Goal: Transaction & Acquisition: Purchase product/service

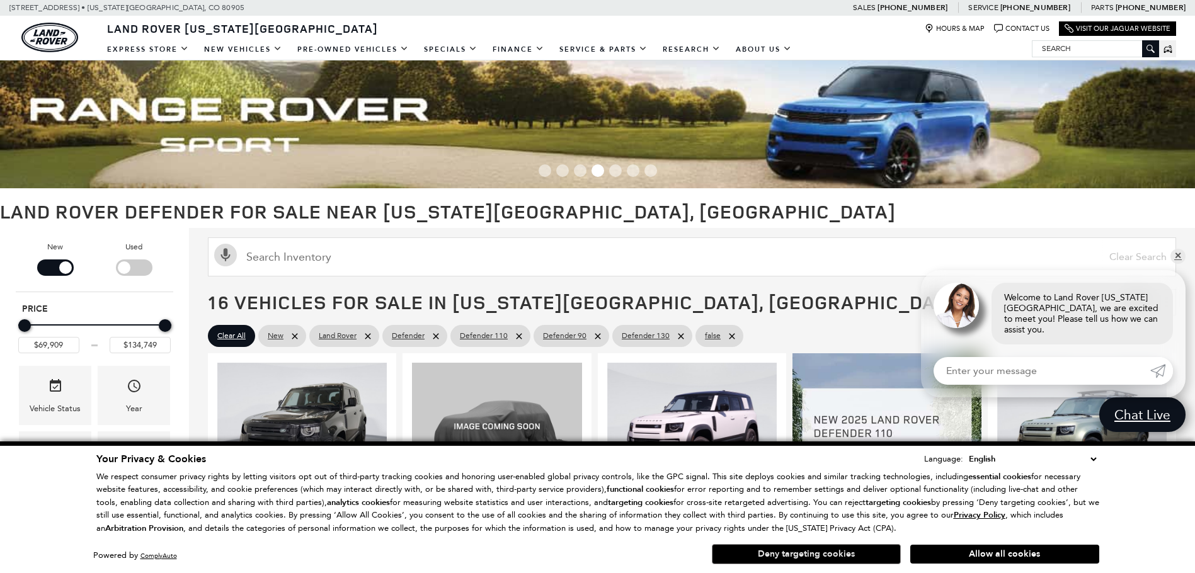
click at [743, 559] on button "Deny targeting cookies" at bounding box center [806, 554] width 189 height 20
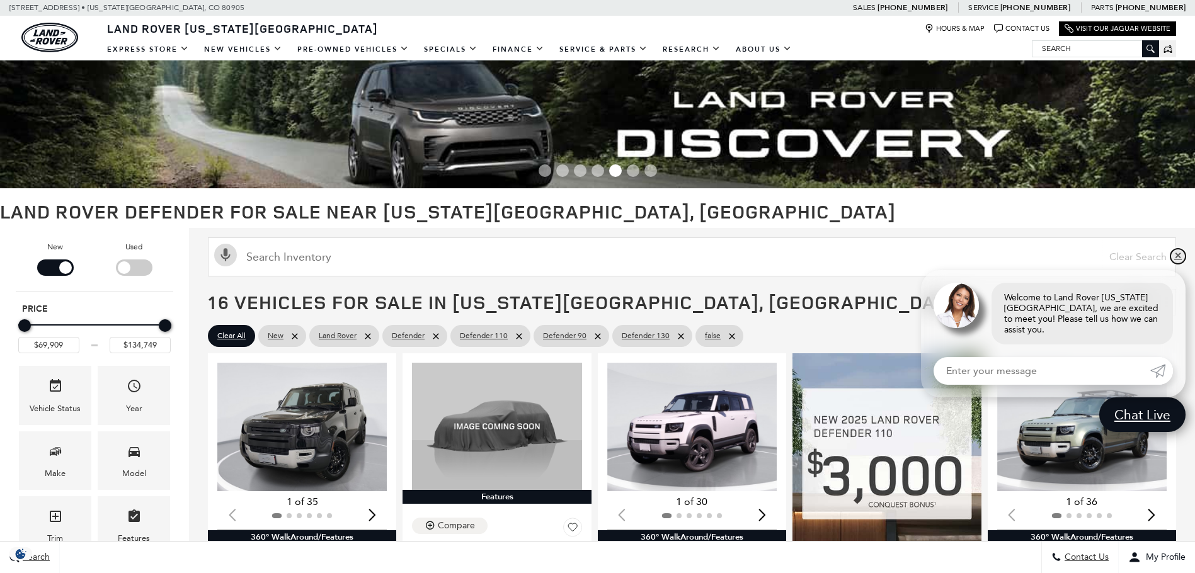
click at [1177, 264] on link "✕" at bounding box center [1177, 256] width 15 height 15
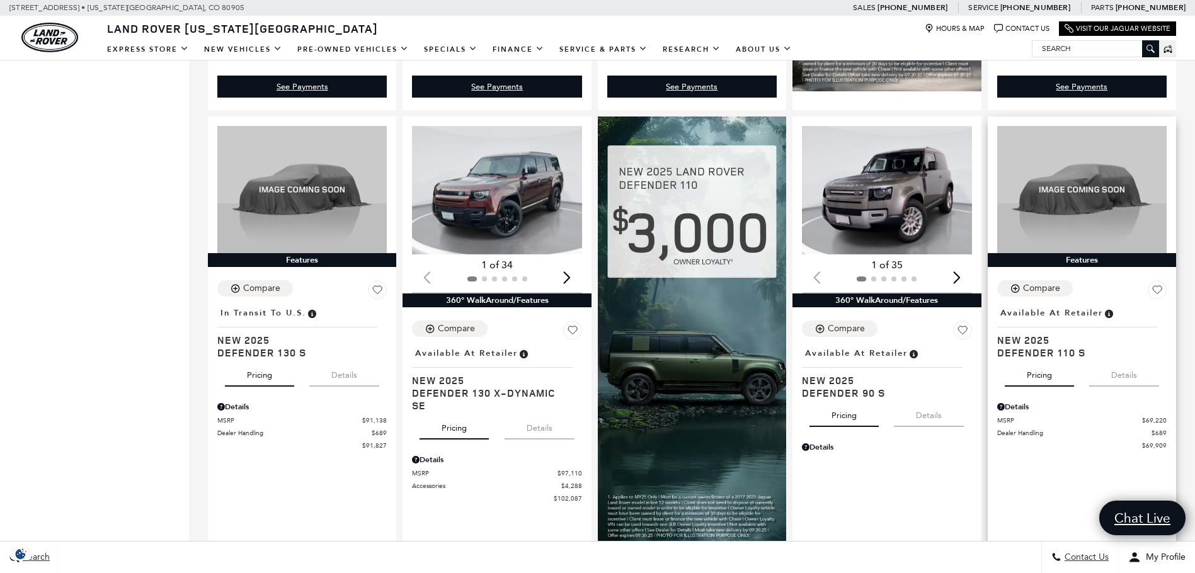
click at [1127, 384] on button "Details" at bounding box center [1124, 373] width 70 height 28
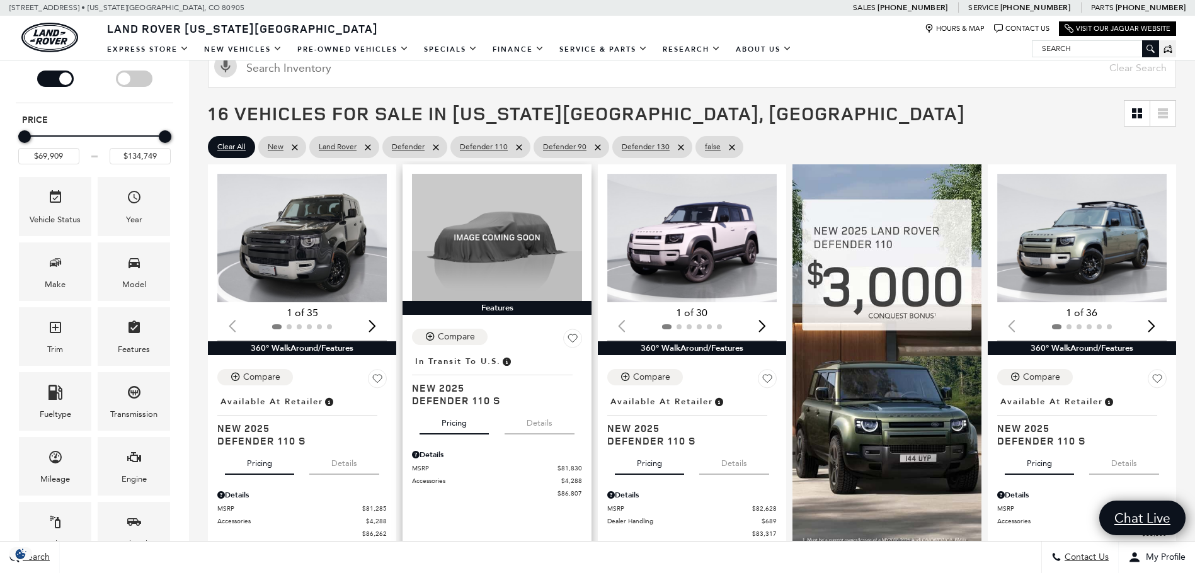
scroll to position [126, 0]
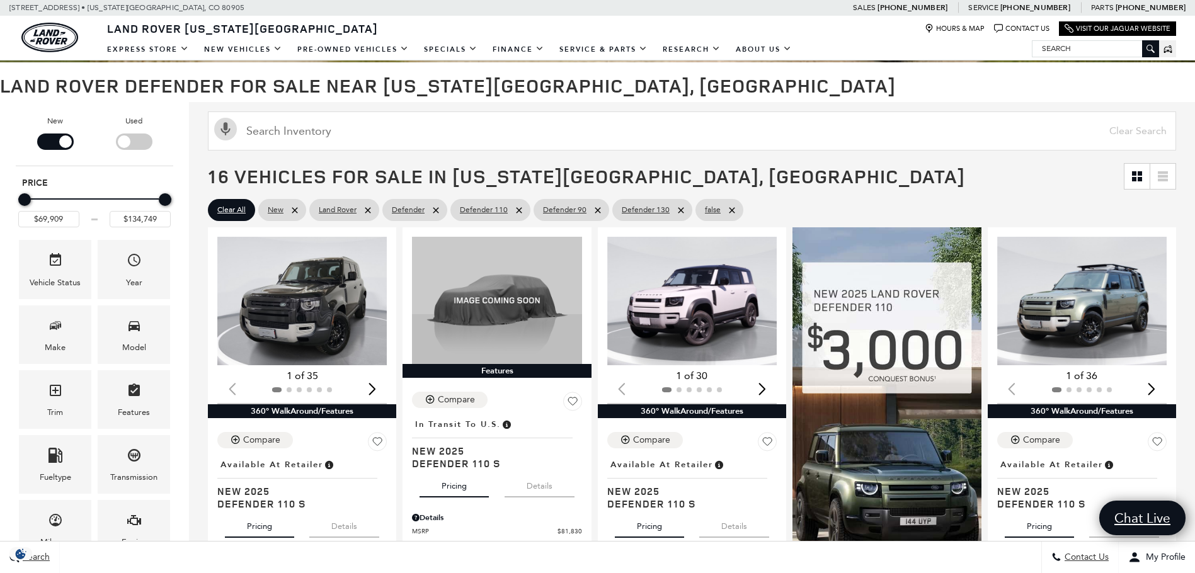
click at [39, 142] on div "Filter by Vehicle Type" at bounding box center [55, 142] width 37 height 16
type input "$57,689"
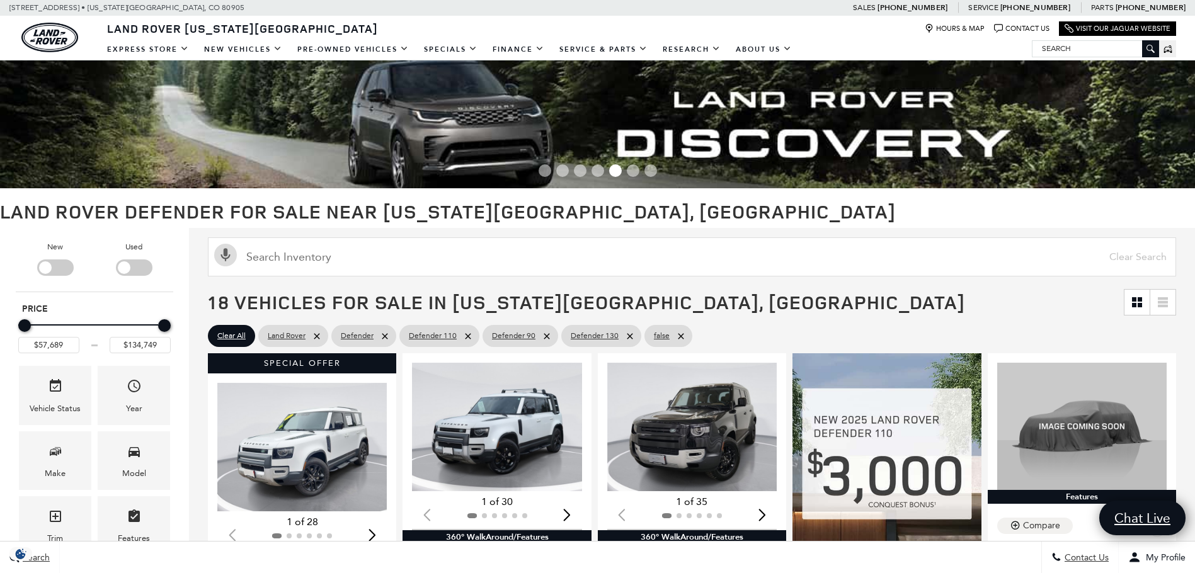
click at [147, 270] on div "Filter by Vehicle Type" at bounding box center [134, 268] width 37 height 16
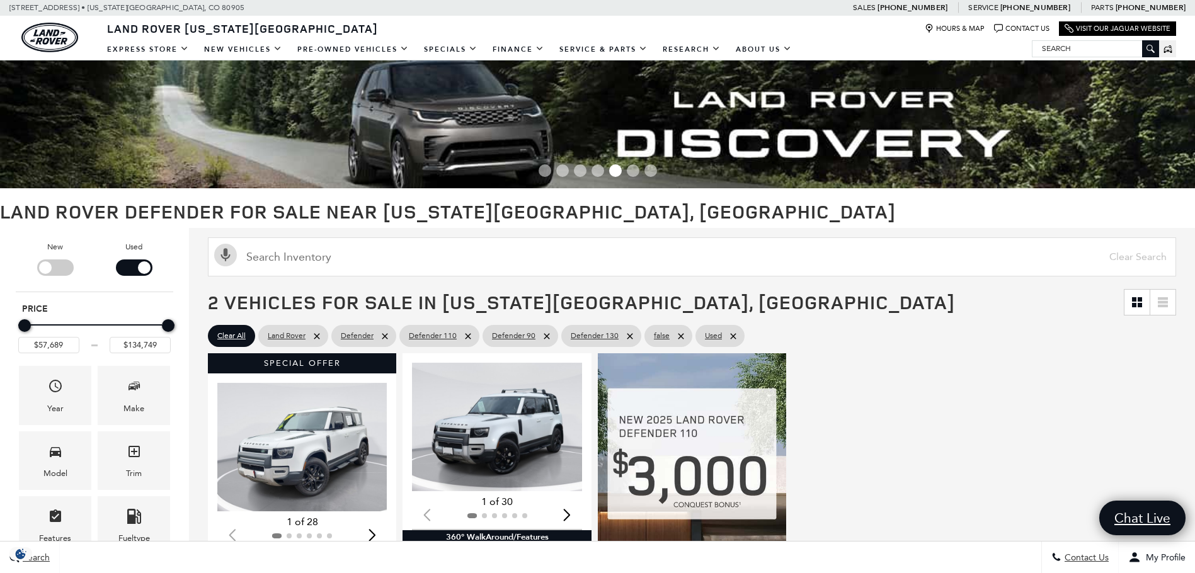
type input "$65,489"
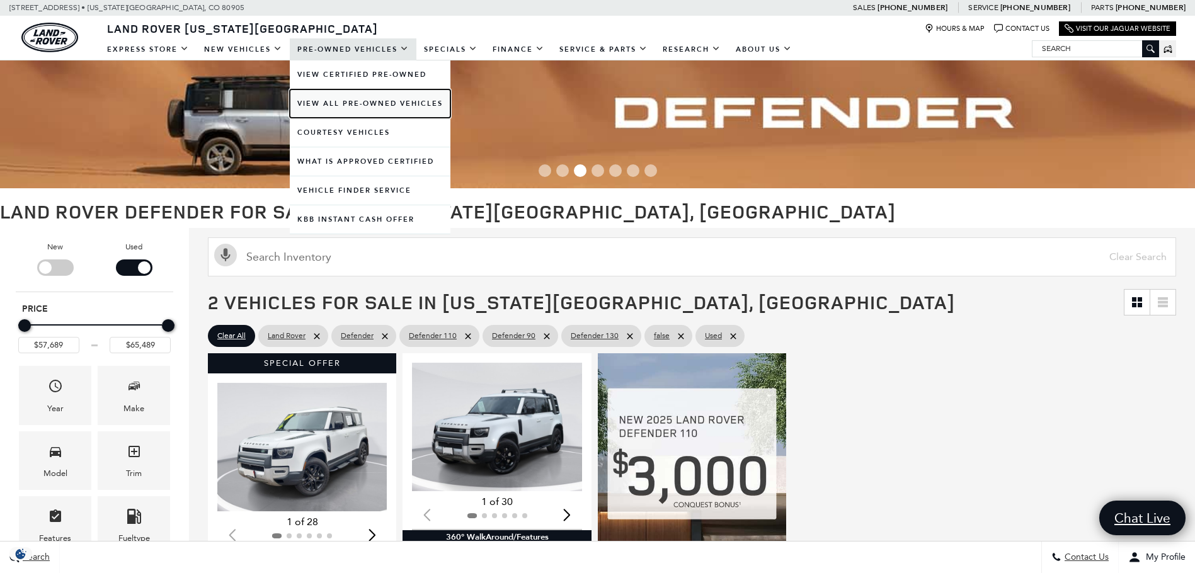
click at [360, 97] on link "View All Pre-Owned Vehicles" at bounding box center [370, 103] width 161 height 28
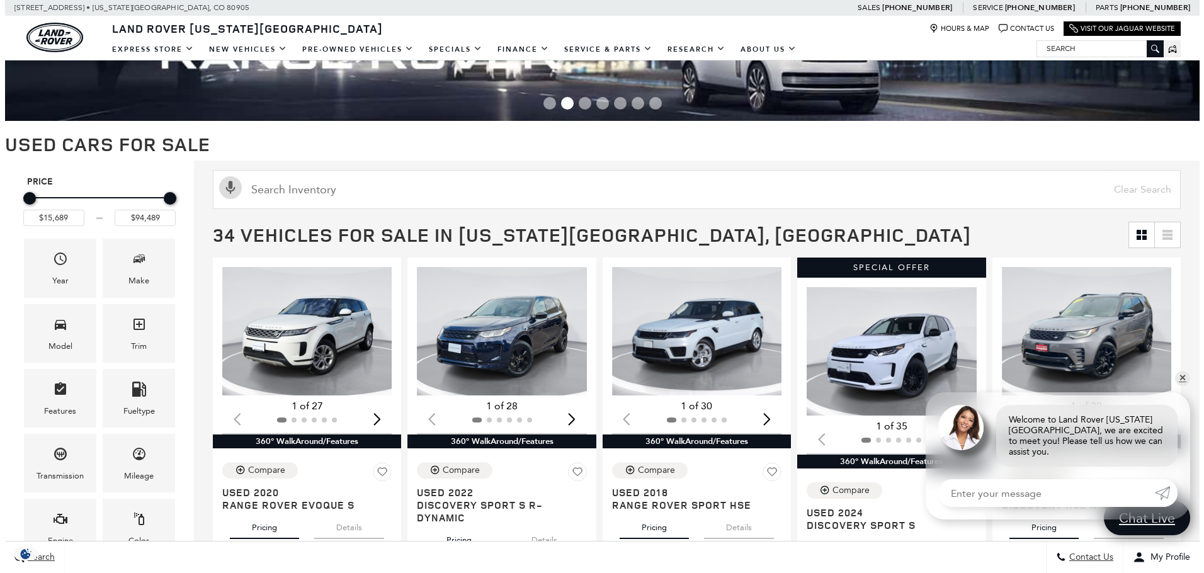
scroll to position [252, 0]
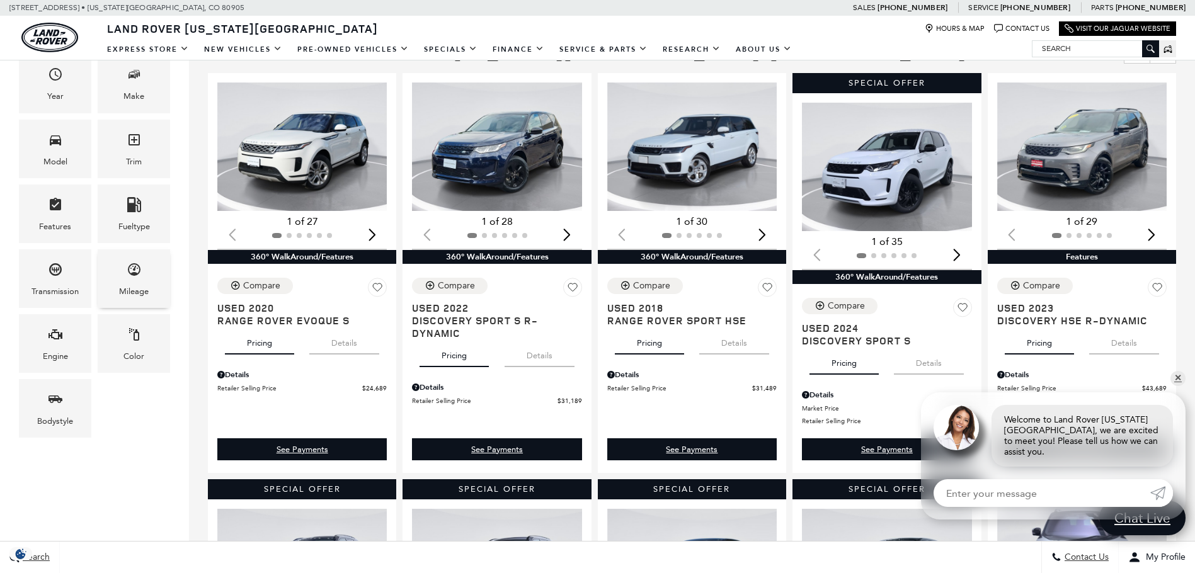
click at [143, 287] on div "Mileage" at bounding box center [134, 292] width 30 height 14
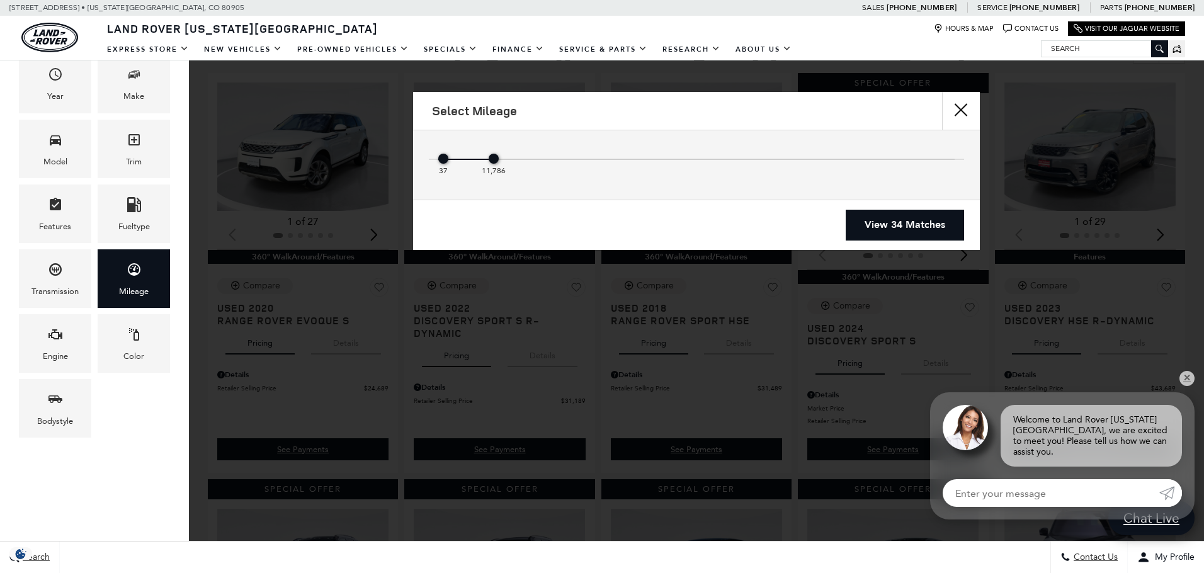
drag, startPoint x: 952, startPoint y: 156, endPoint x: 510, endPoint y: 165, distance: 442.3
click at [510, 165] on div "37 11,786" at bounding box center [696, 161] width 517 height 25
type input "$43,588"
type input "$59,589"
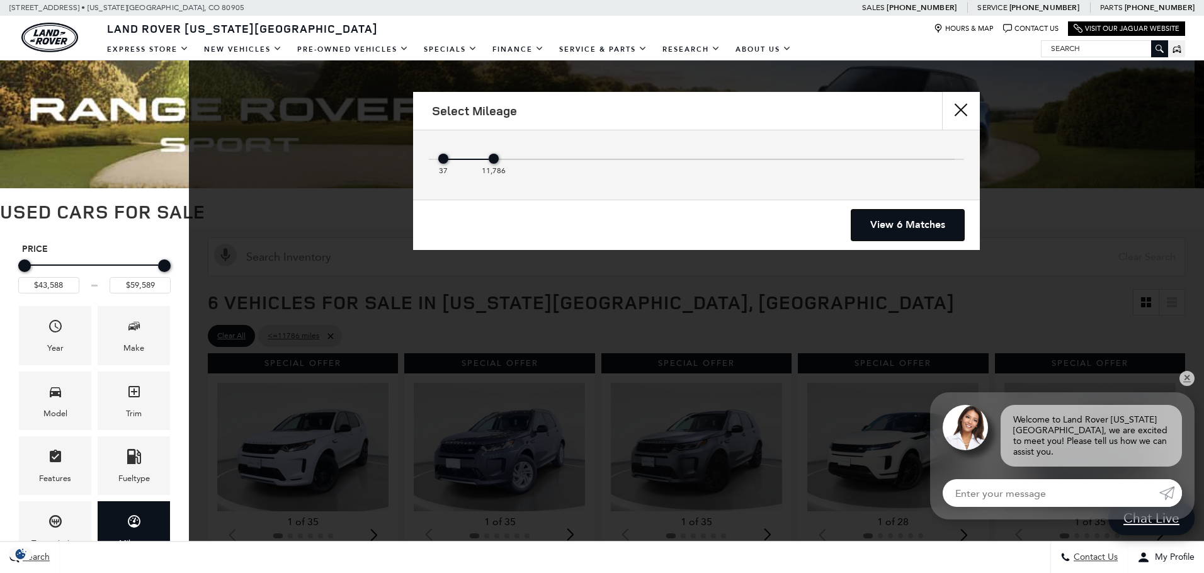
click at [948, 233] on link "View 6 Matches" at bounding box center [908, 225] width 113 height 31
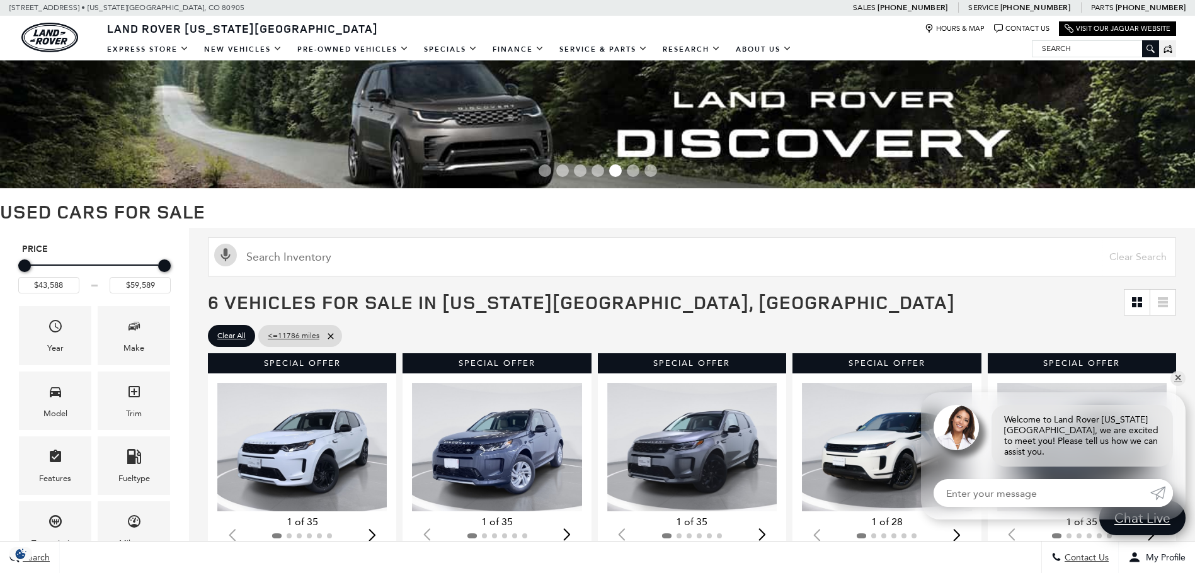
scroll to position [126, 0]
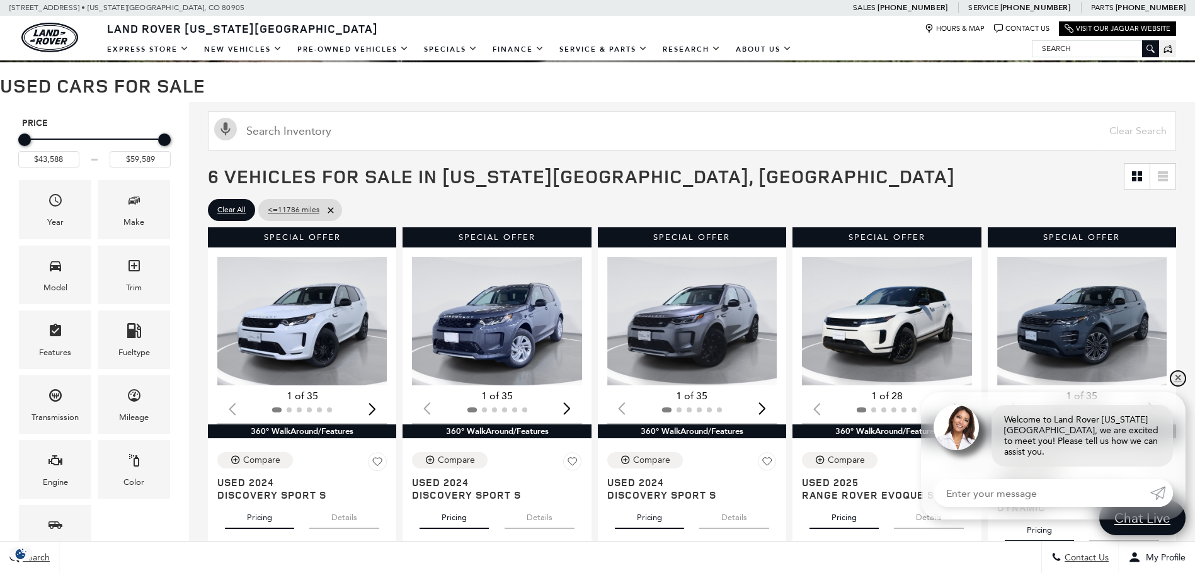
click at [1179, 386] on link "✕" at bounding box center [1177, 378] width 15 height 15
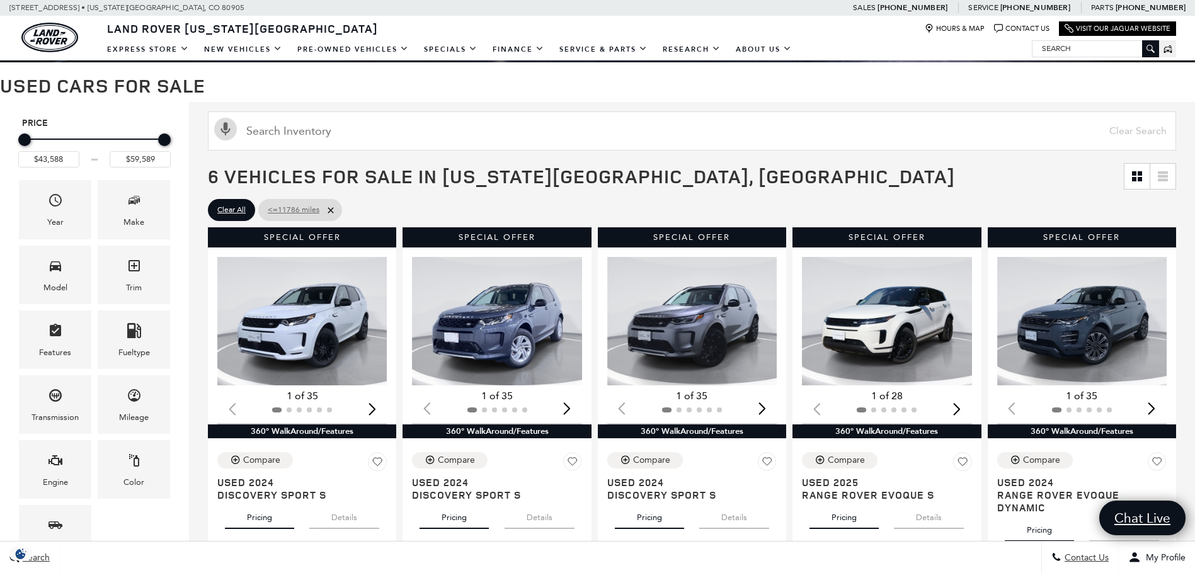
click at [315, 212] on span "<=11786 miles" at bounding box center [294, 210] width 52 height 16
type input "$15,689"
type input "$94,489"
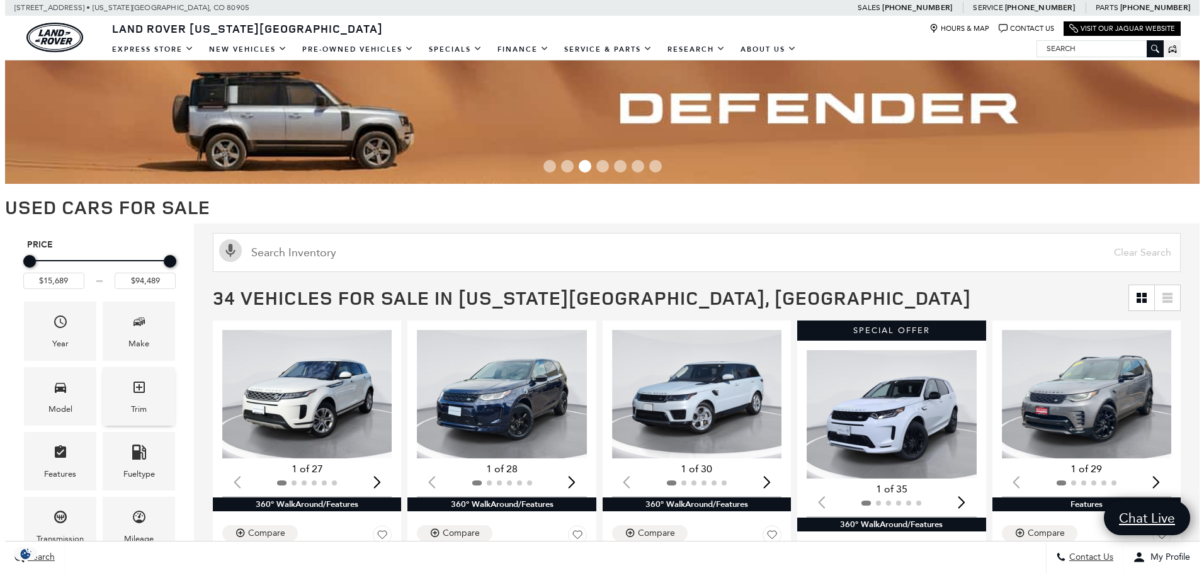
scroll to position [126, 0]
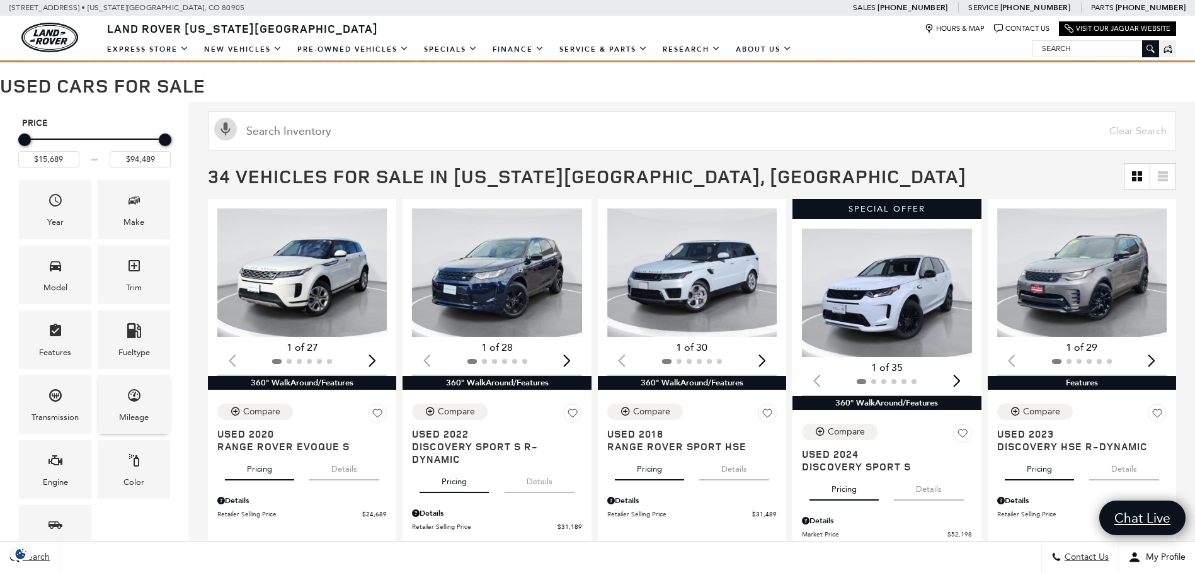
click at [149, 401] on div "Mileage" at bounding box center [134, 404] width 72 height 59
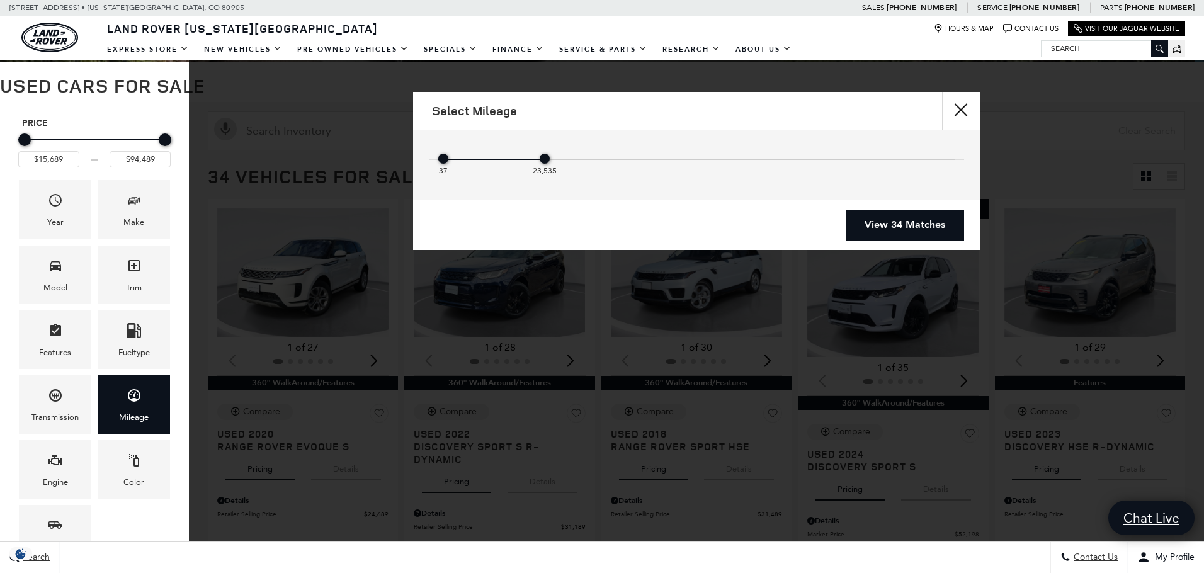
drag, startPoint x: 949, startPoint y: 159, endPoint x: 568, endPoint y: 163, distance: 380.5
click at [568, 163] on div "37 23,535" at bounding box center [696, 161] width 517 height 25
type input "$32,589"
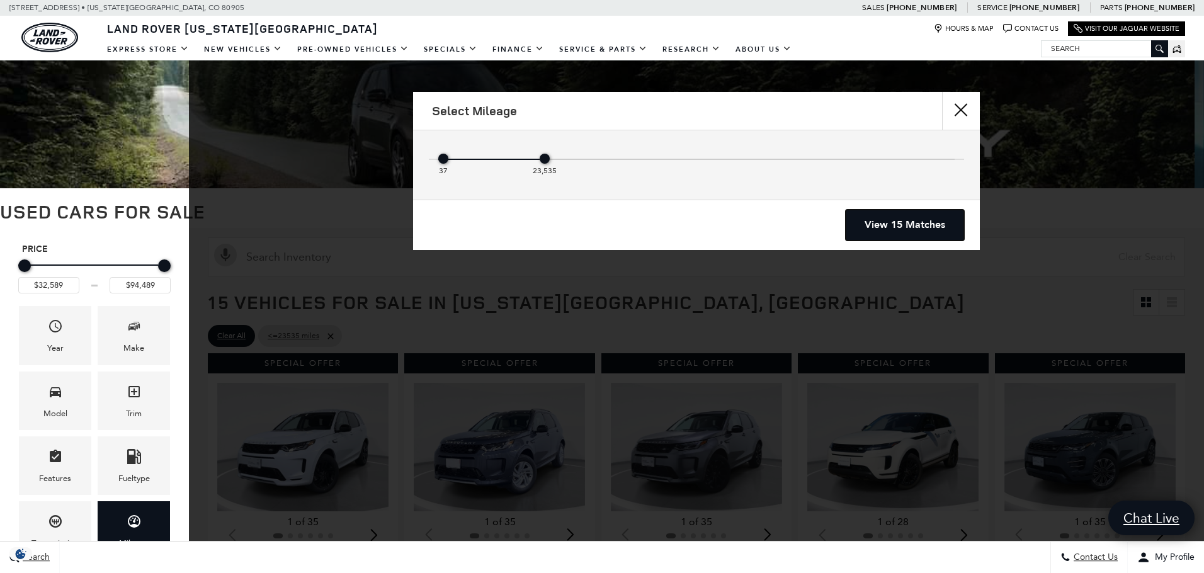
click at [918, 221] on link "View 15 Matches" at bounding box center [905, 225] width 118 height 31
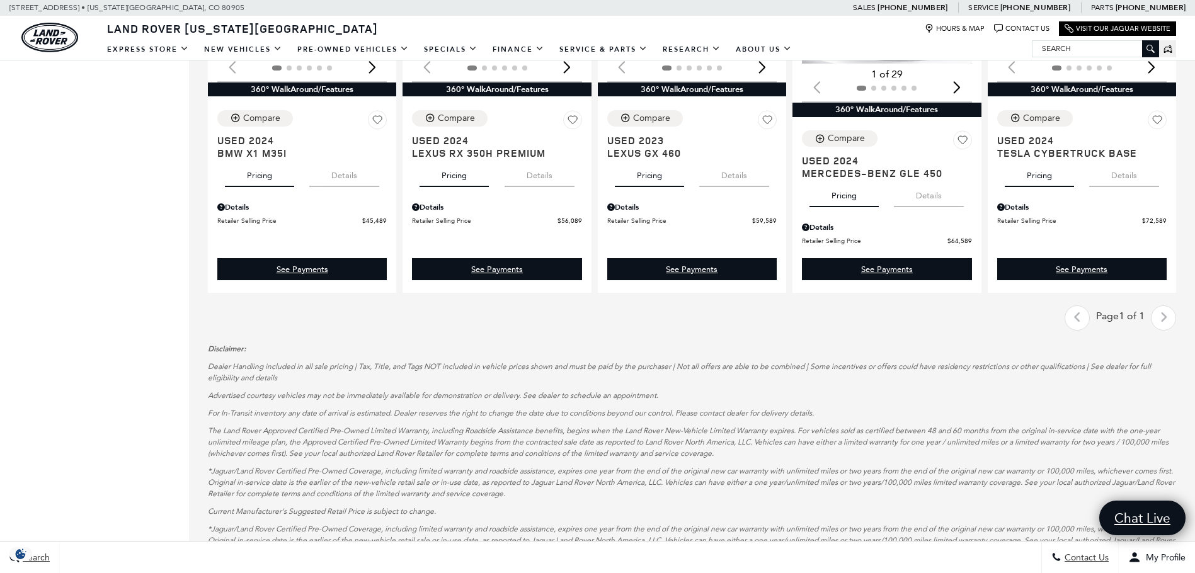
scroll to position [1134, 0]
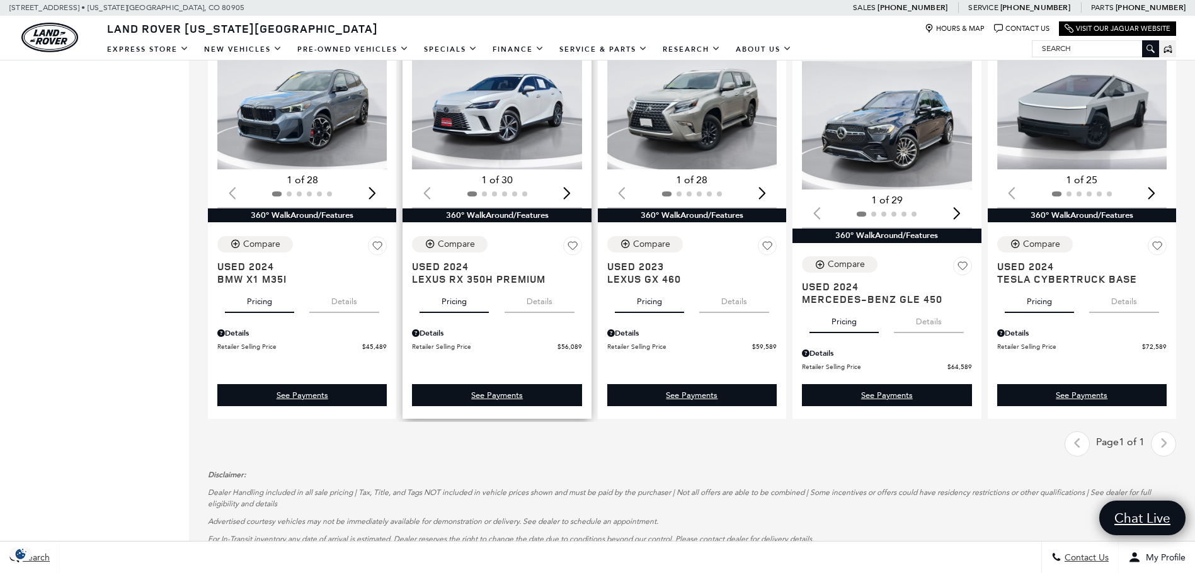
click at [551, 301] on button "Details" at bounding box center [540, 299] width 70 height 28
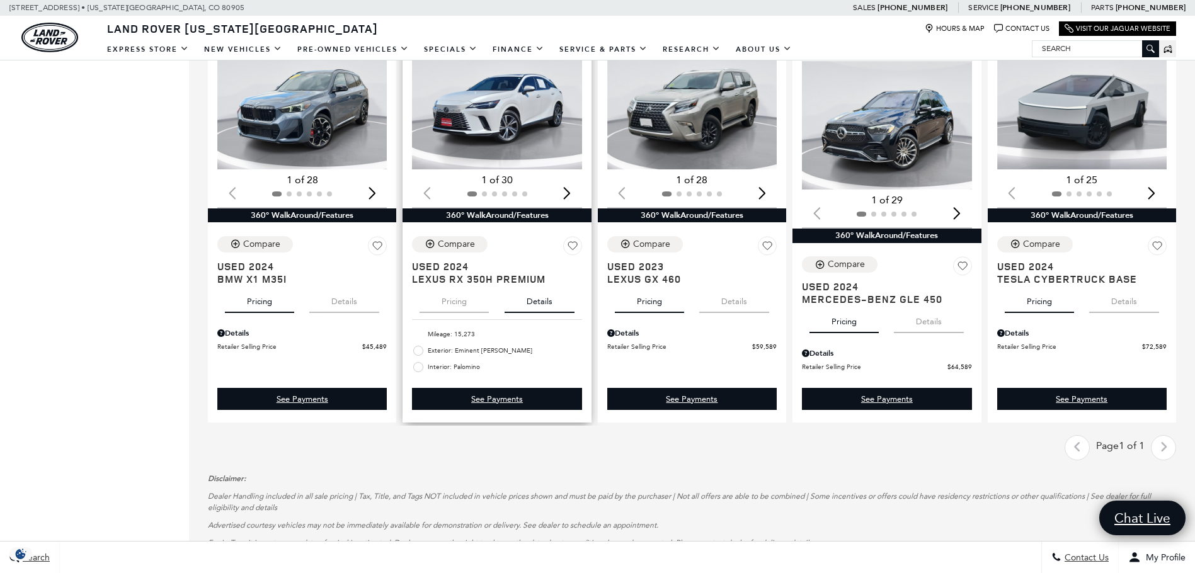
scroll to position [0, 0]
click at [501, 406] on link "See Payments" at bounding box center [496, 399] width 169 height 22
